Goal: Find specific page/section: Find specific page/section

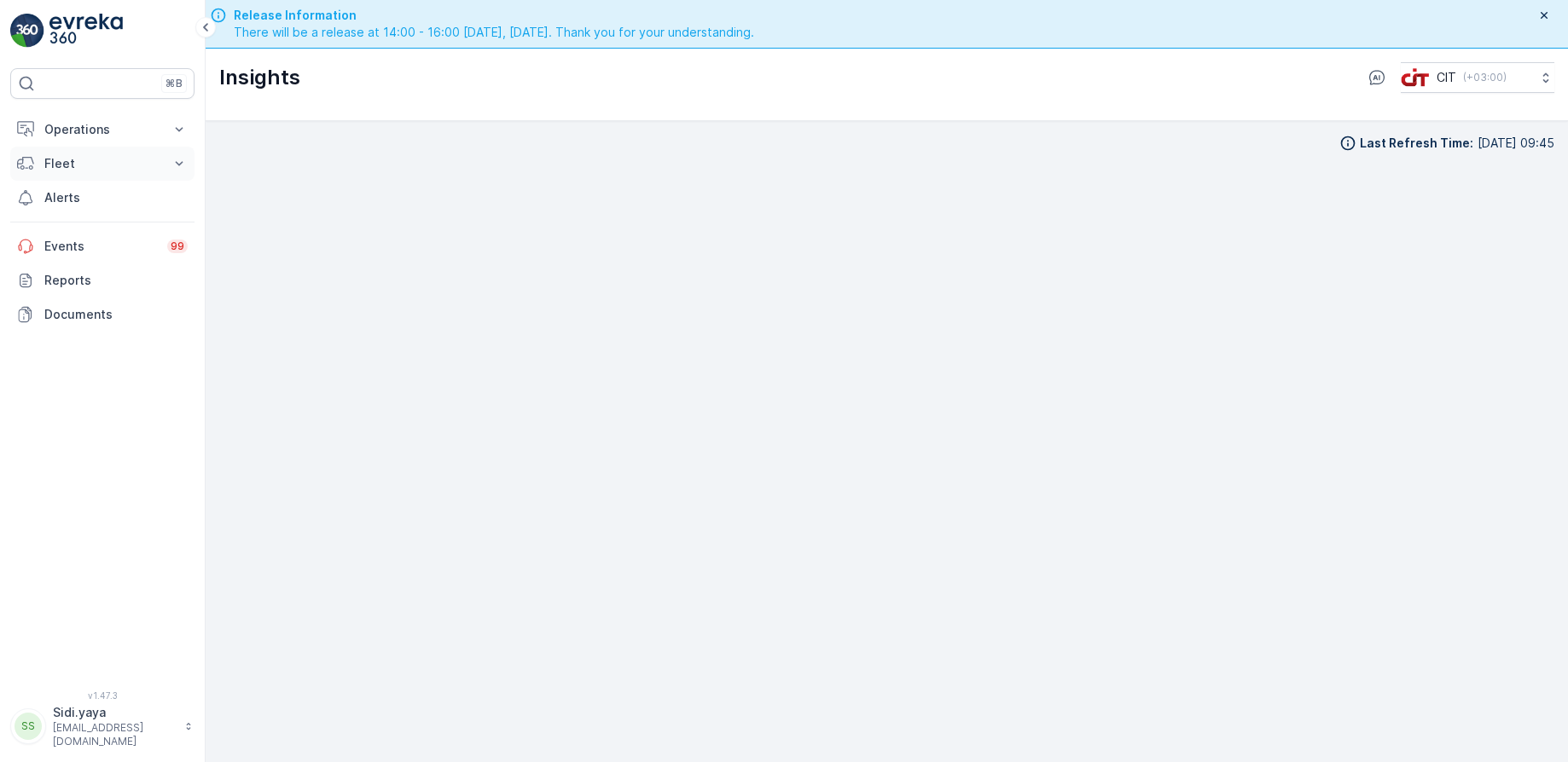
click at [116, 172] on button "Fleet" at bounding box center [103, 163] width 185 height 34
click at [163, 164] on button "Fleet" at bounding box center [103, 163] width 185 height 34
click at [78, 173] on button "Fleet" at bounding box center [103, 163] width 185 height 34
click at [83, 269] on link "Fleet" at bounding box center [116, 264] width 158 height 24
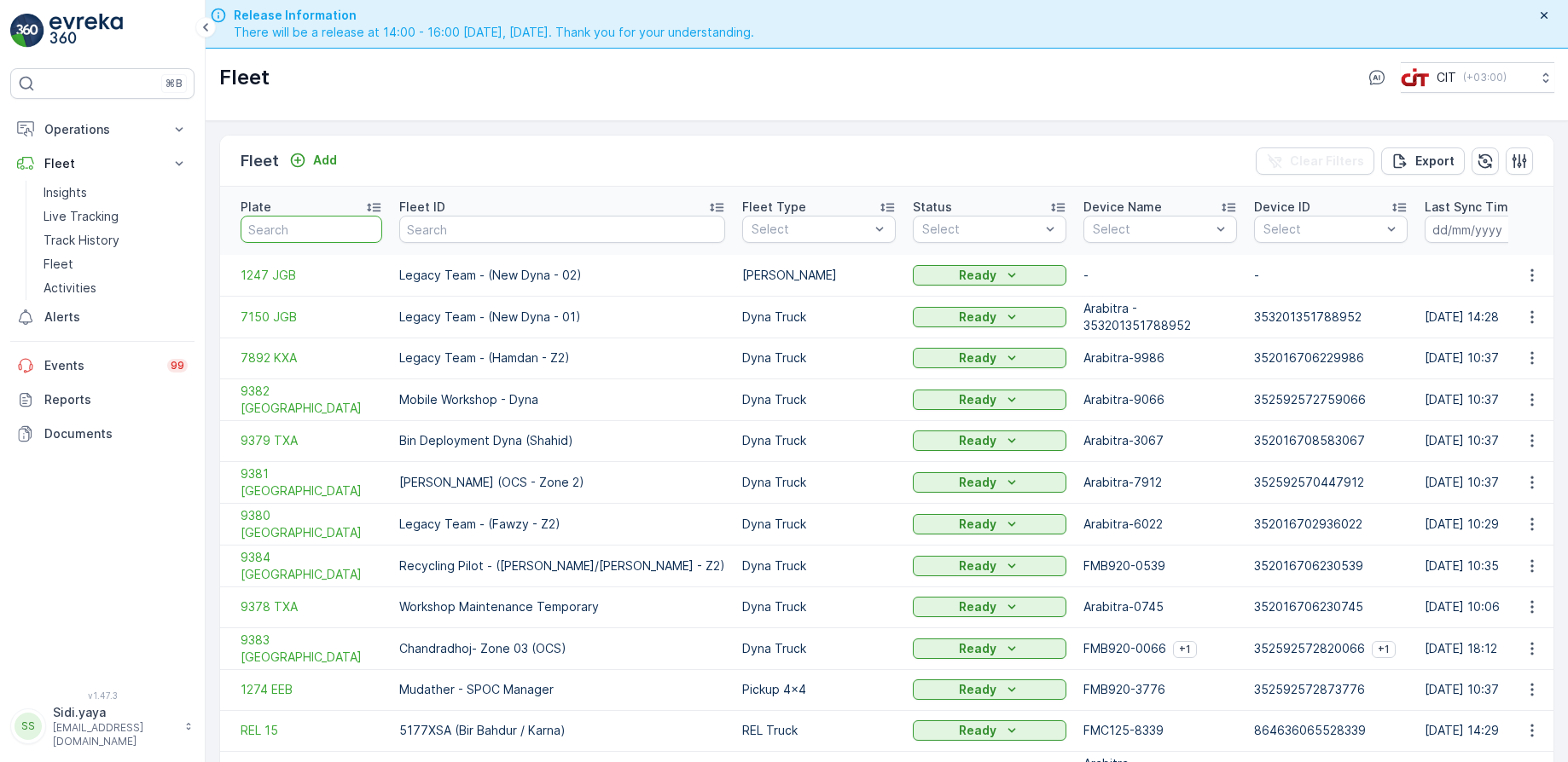
click at [311, 215] on input "text" at bounding box center [311, 229] width 142 height 27
type input "547"
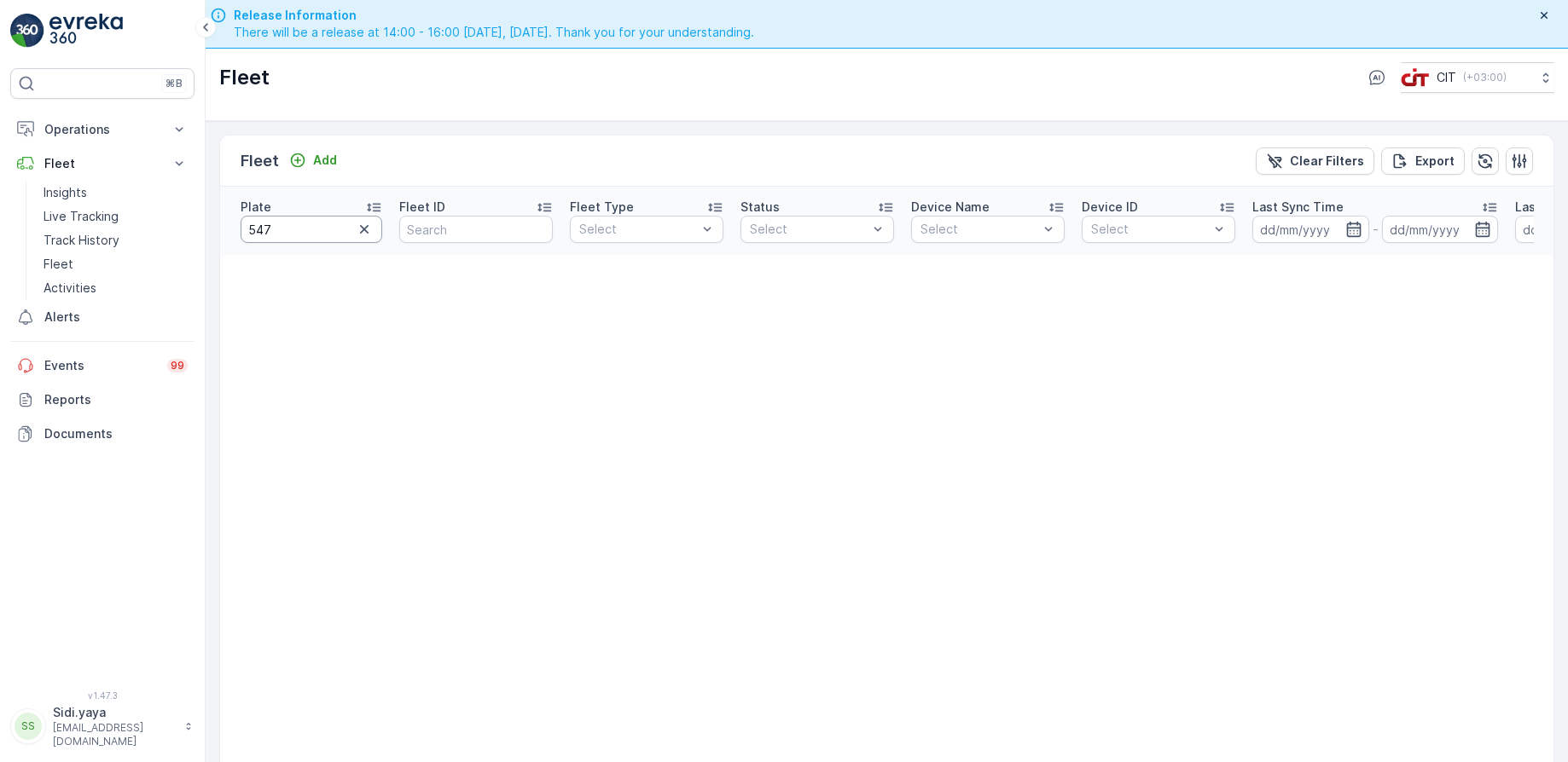
click at [321, 225] on input "547" at bounding box center [311, 229] width 142 height 27
type input "5"
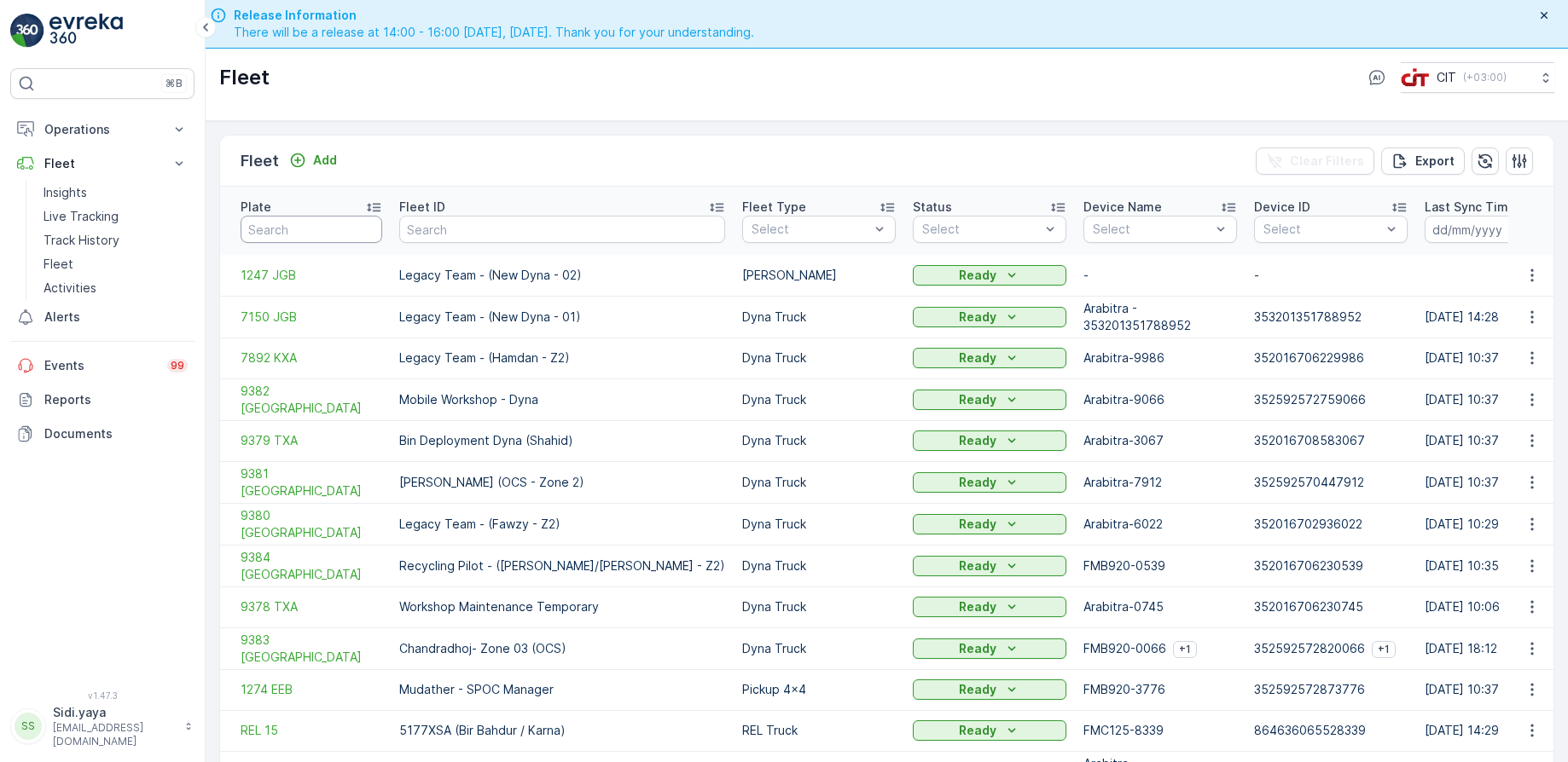
click at [321, 225] on input "text" at bounding box center [311, 229] width 142 height 27
click at [359, 215] on input "text" at bounding box center [311, 229] width 142 height 27
type input "3257"
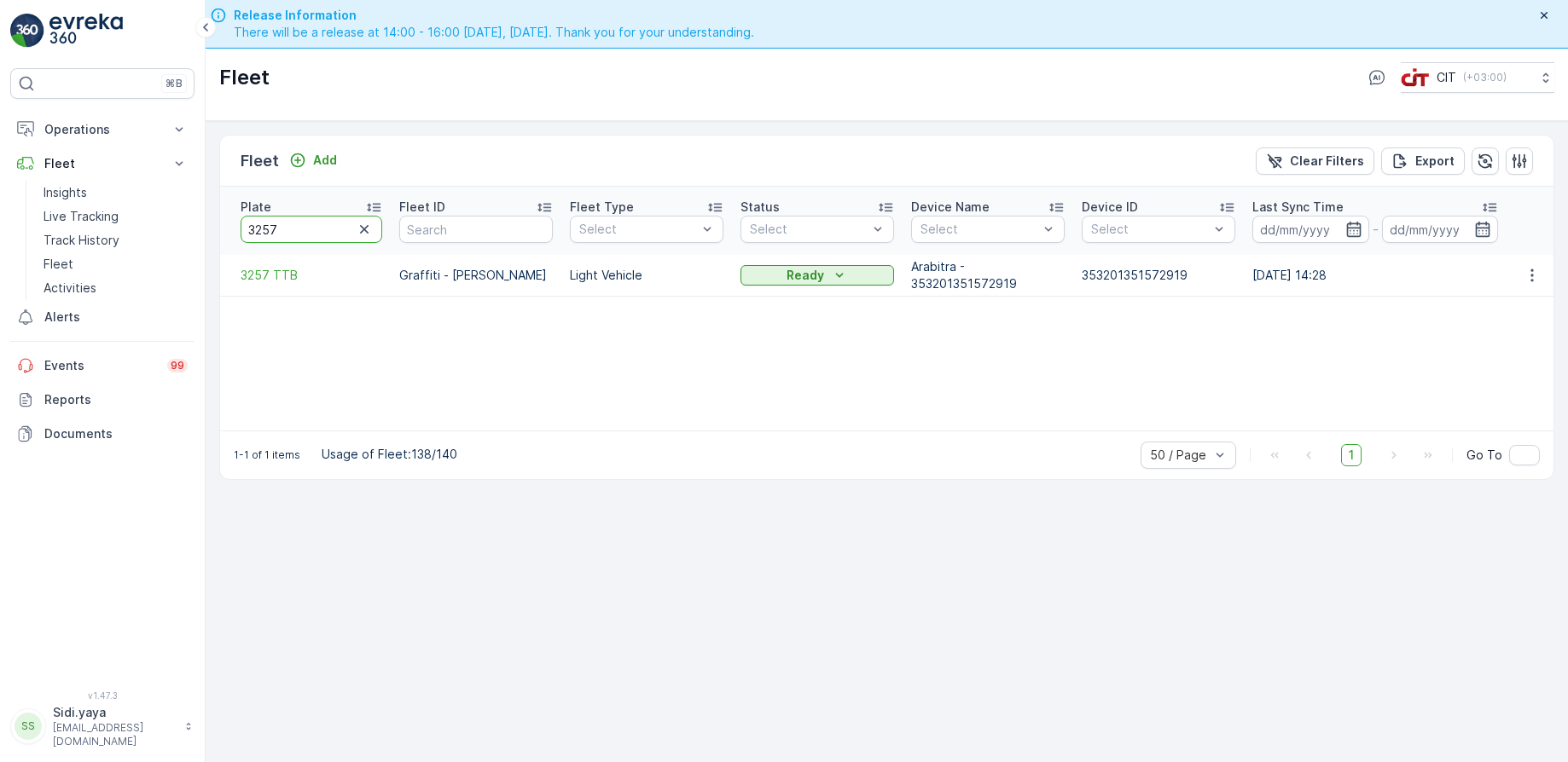
click at [329, 215] on input "3257" at bounding box center [311, 229] width 142 height 27
type input "3"
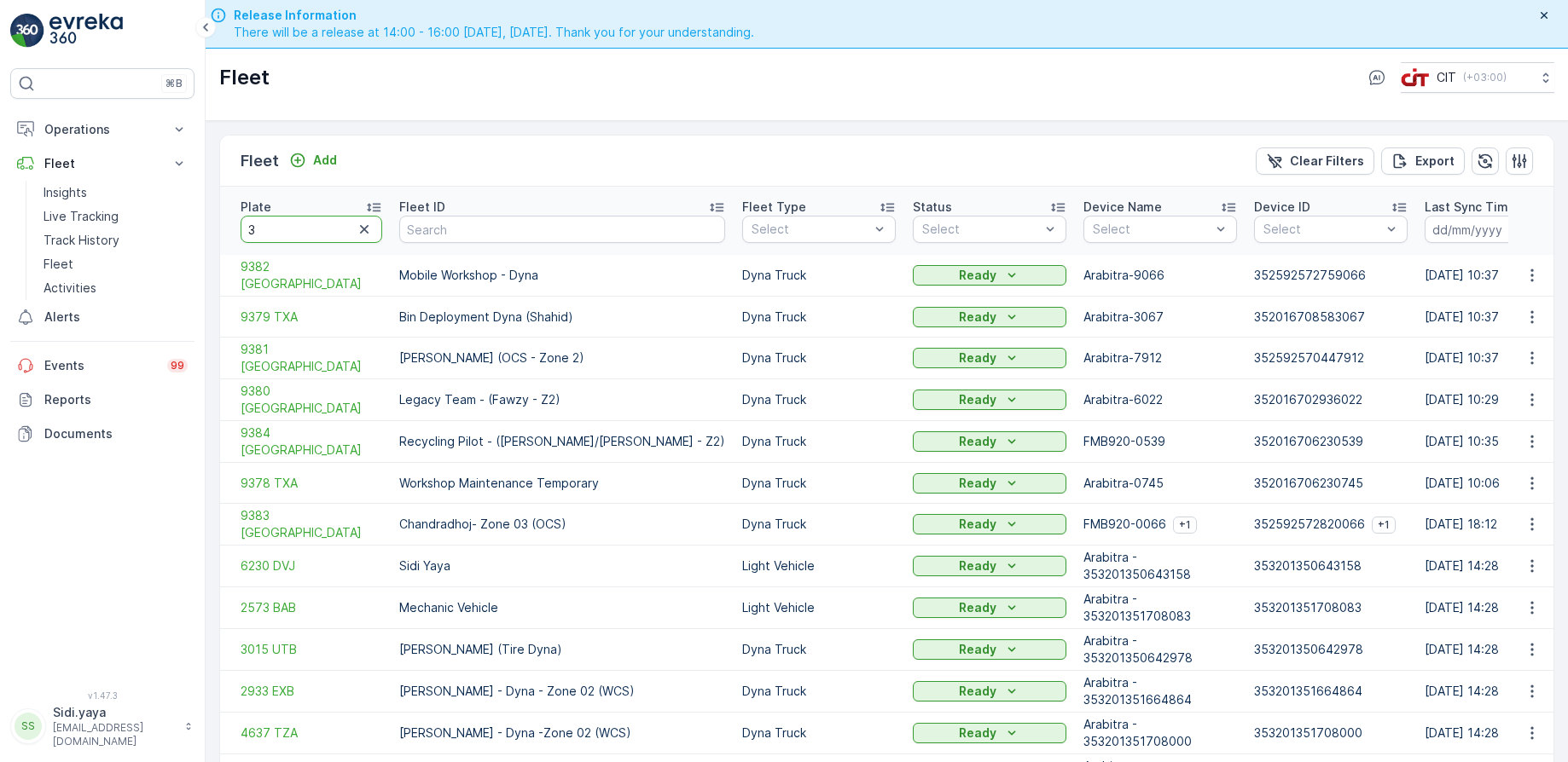
click at [297, 222] on input "3" at bounding box center [311, 229] width 142 height 27
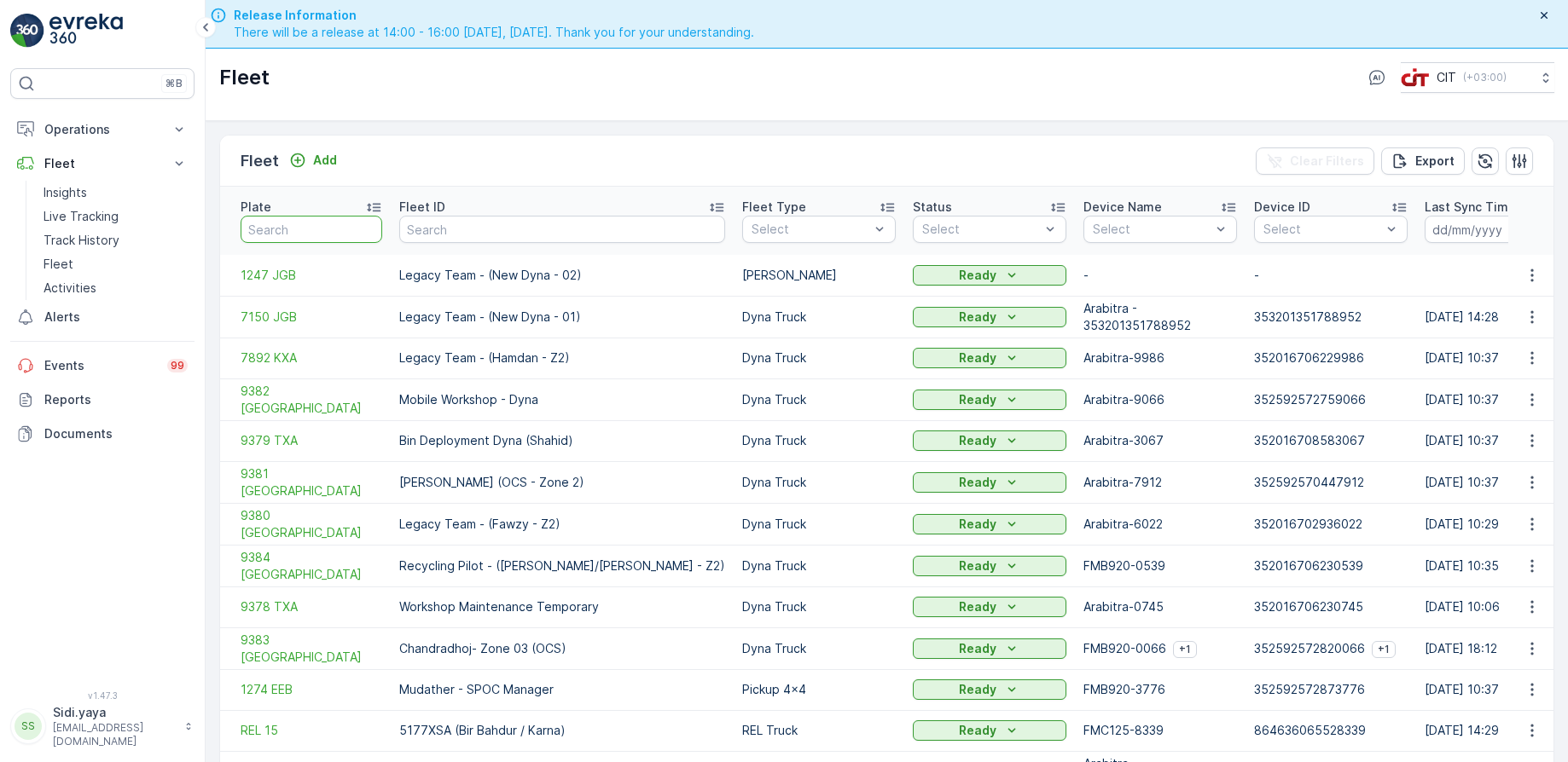
click at [297, 222] on input "text" at bounding box center [311, 229] width 142 height 27
type input "32"
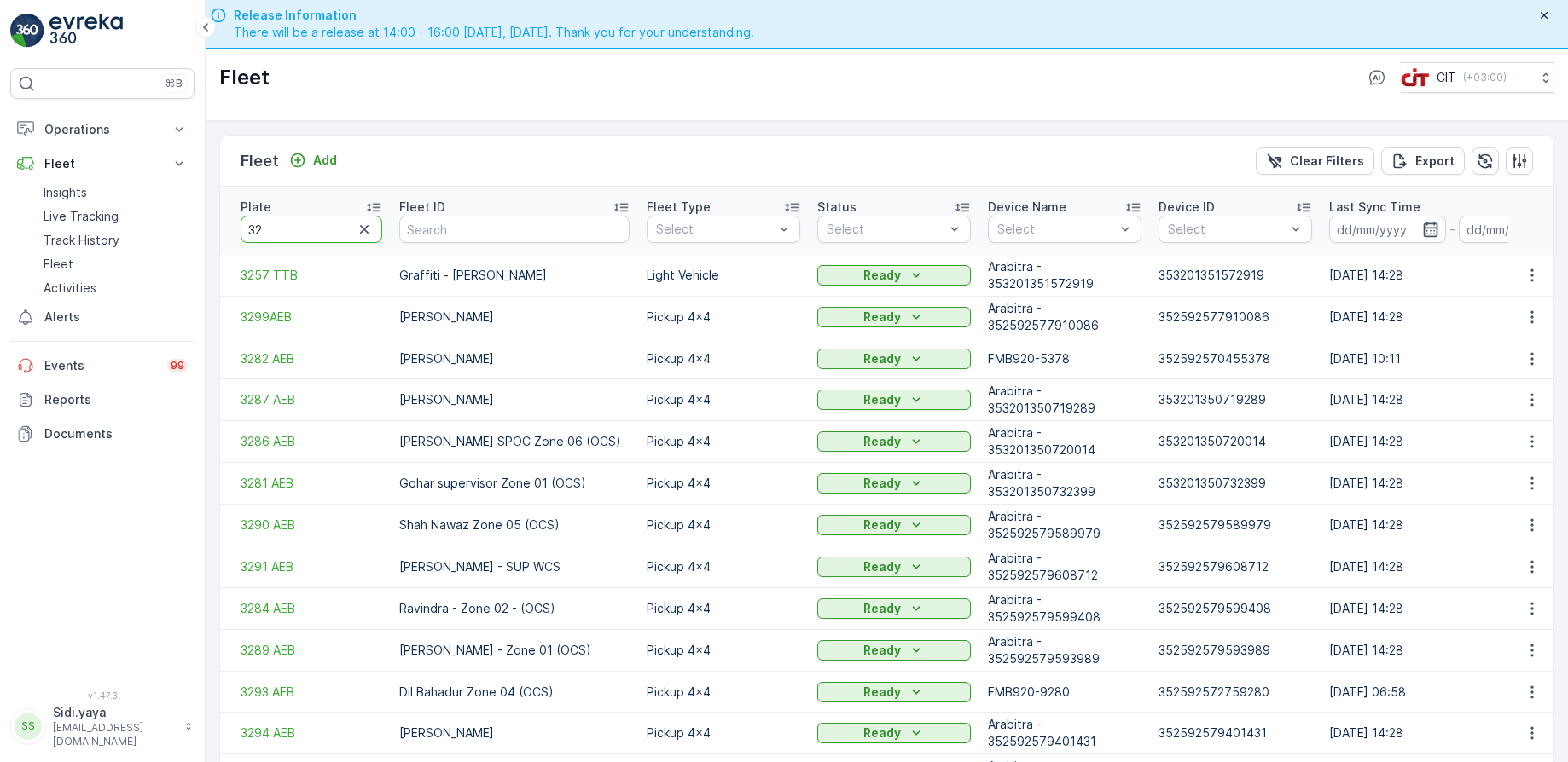
click at [297, 222] on input "32" at bounding box center [311, 229] width 142 height 27
type input "325"
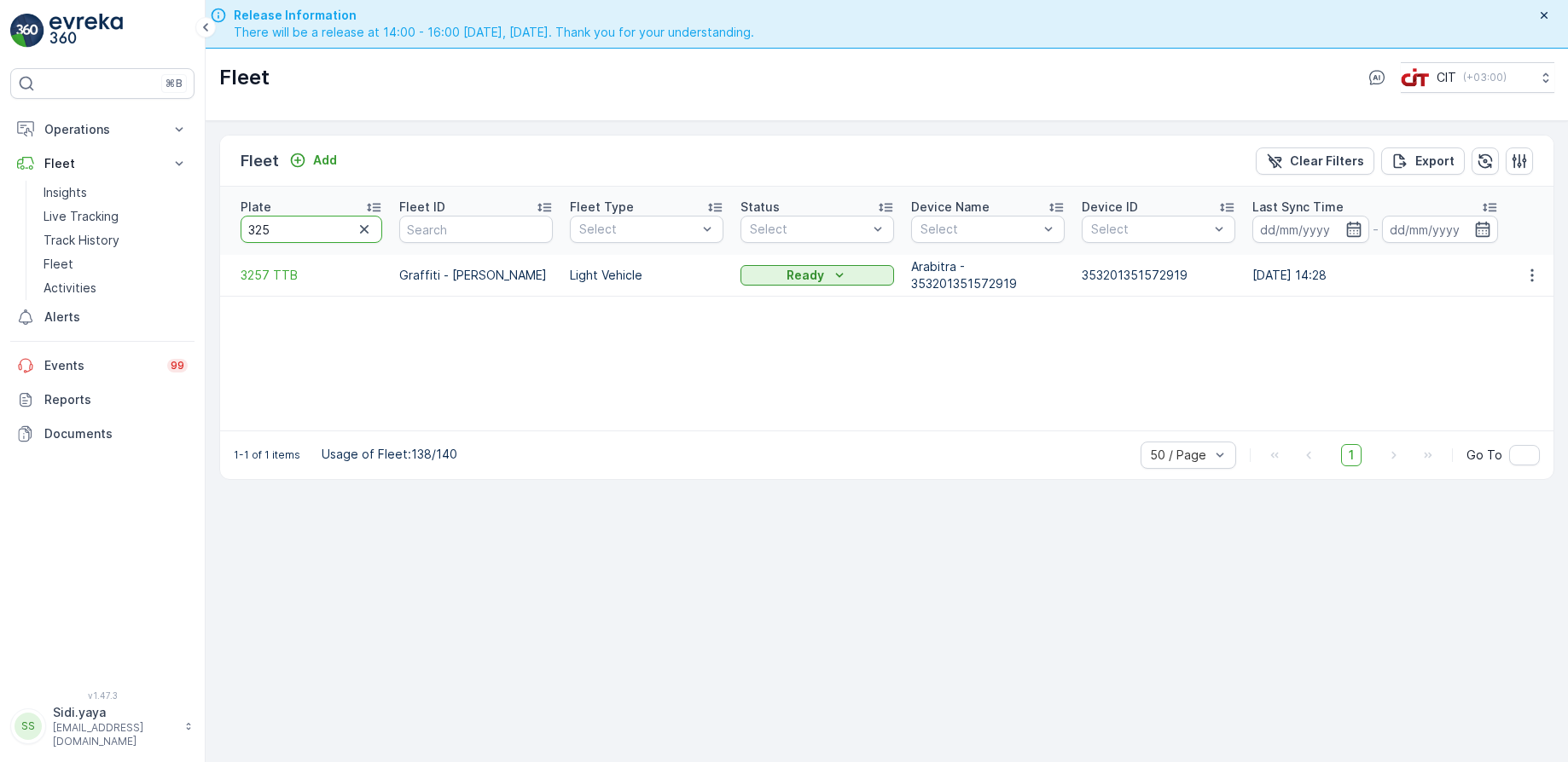
click at [297, 222] on input "325" at bounding box center [311, 229] width 142 height 27
type input "3257"
click at [297, 222] on input "3257" at bounding box center [311, 229] width 142 height 27
click at [501, 354] on div "Plate 3257 Fleet ID Fleet Type Select Status Select Device Name Select Device I…" at bounding box center [886, 308] width 1334 height 244
